Goal: Task Accomplishment & Management: Use online tool/utility

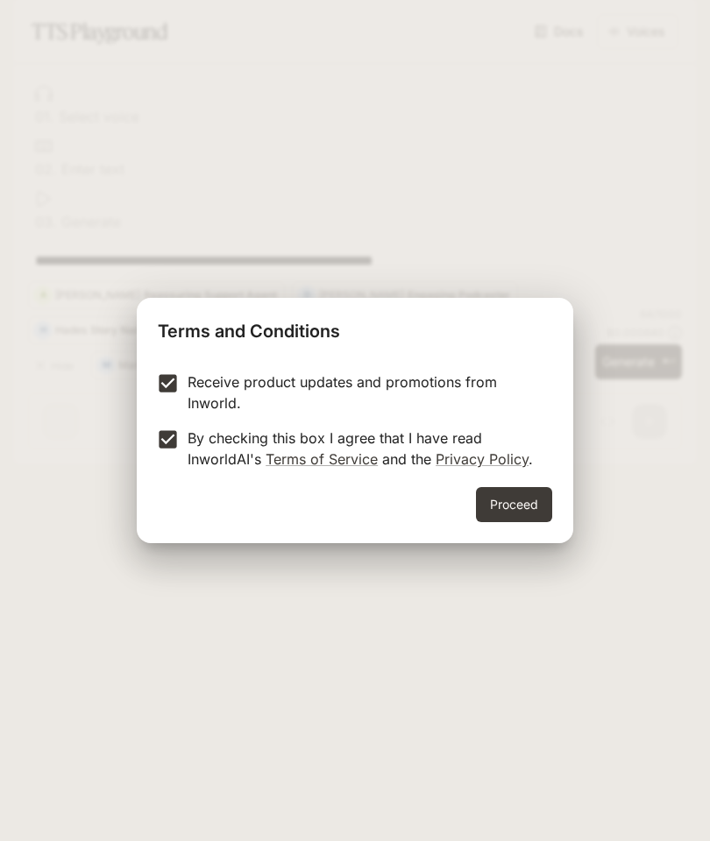
click at [523, 506] on button "Proceed" at bounding box center [514, 504] width 76 height 35
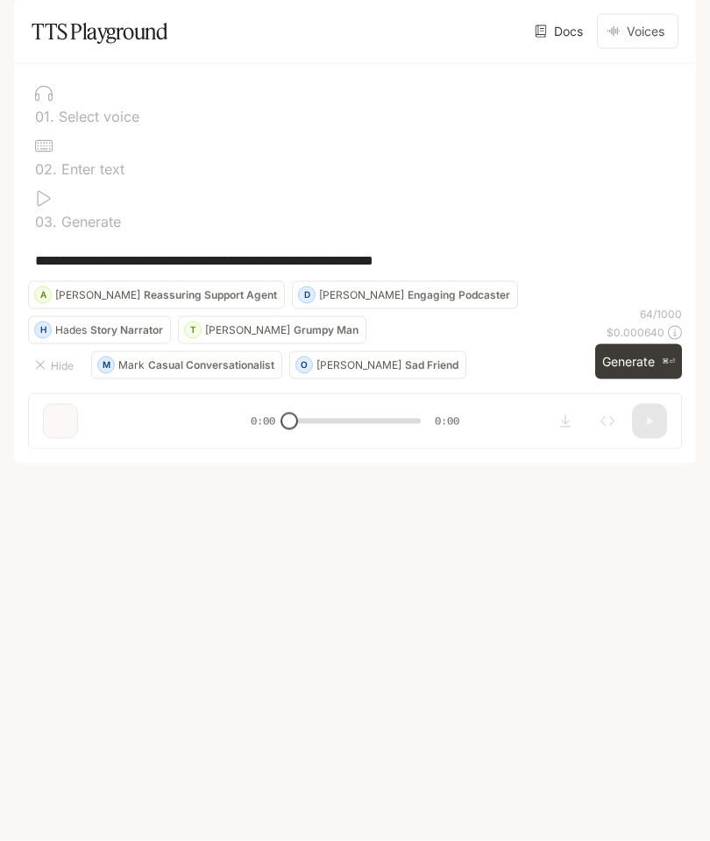
scroll to position [70, 0]
click at [636, 49] on button "Voices" at bounding box center [637, 31] width 81 height 35
click at [91, 131] on div "0 1 . Select voice" at bounding box center [355, 104] width 654 height 53
click at [96, 103] on div at bounding box center [355, 94] width 640 height 18
click at [561, 49] on link "Docs" at bounding box center [560, 31] width 59 height 35
